Goal: Information Seeking & Learning: Learn about a topic

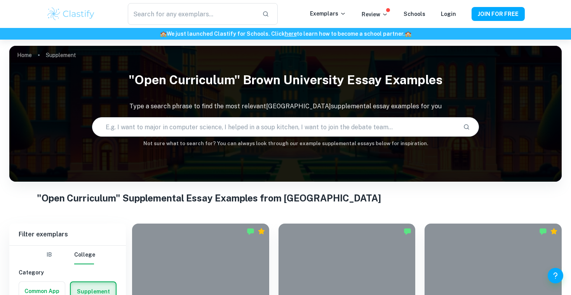
scroll to position [270, 0]
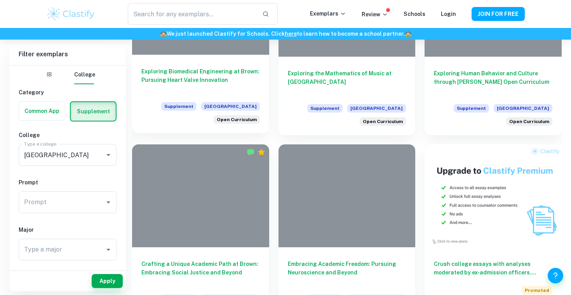
click at [160, 80] on h6 "Exploring Biomedical Engineering at Brown: Pursuing Heart Valve Innovation" at bounding box center [200, 80] width 118 height 26
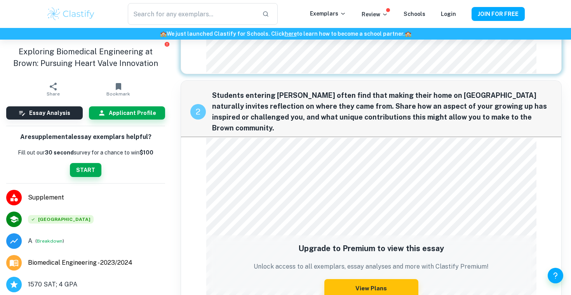
scroll to position [298, 0]
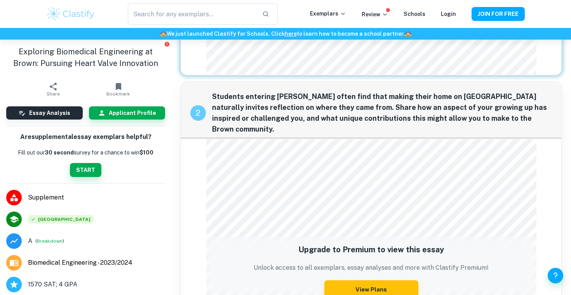
drag, startPoint x: 485, startPoint y: 116, endPoint x: 246, endPoint y: 103, distance: 238.9
click at [246, 103] on span "Students entering [PERSON_NAME] often find that making their home on [GEOGRAPHI…" at bounding box center [382, 113] width 340 height 44
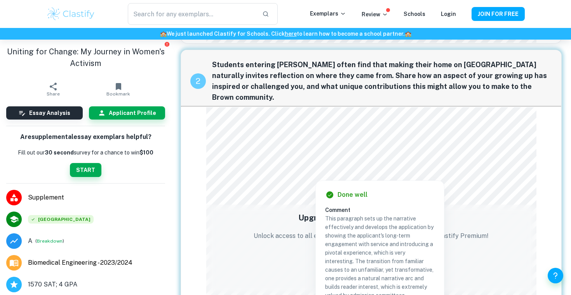
scroll to position [310, 0]
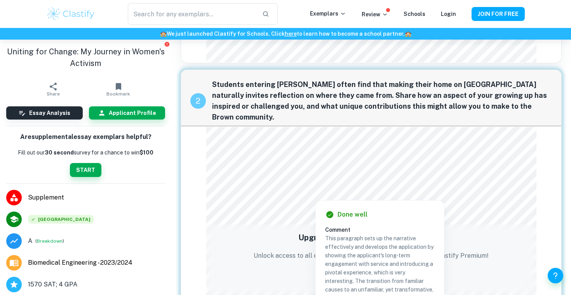
drag, startPoint x: 213, startPoint y: 82, endPoint x: 462, endPoint y: 107, distance: 250.7
click at [462, 107] on span "Students entering [PERSON_NAME] often find that making their home on [GEOGRAPHI…" at bounding box center [382, 101] width 340 height 44
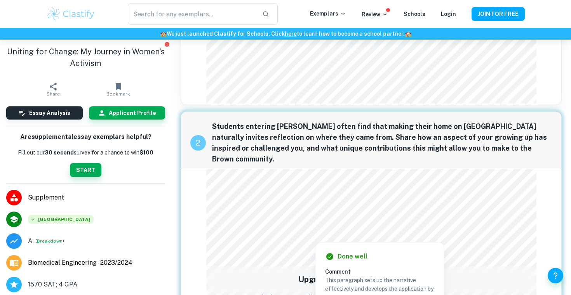
scroll to position [268, 0]
